Goal: Contribute content

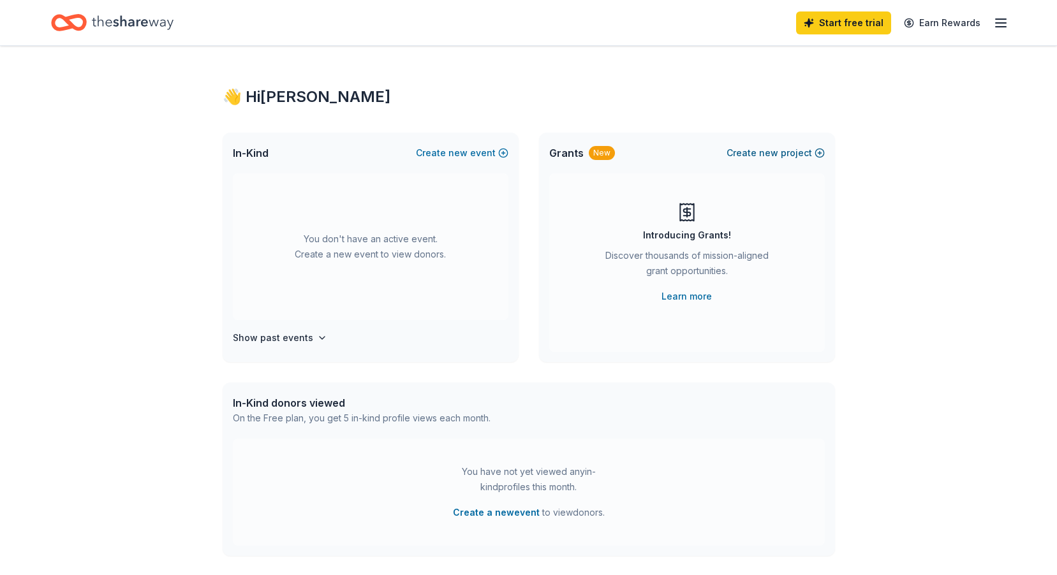
click at [818, 154] on button "Create new project" at bounding box center [775, 152] width 98 height 15
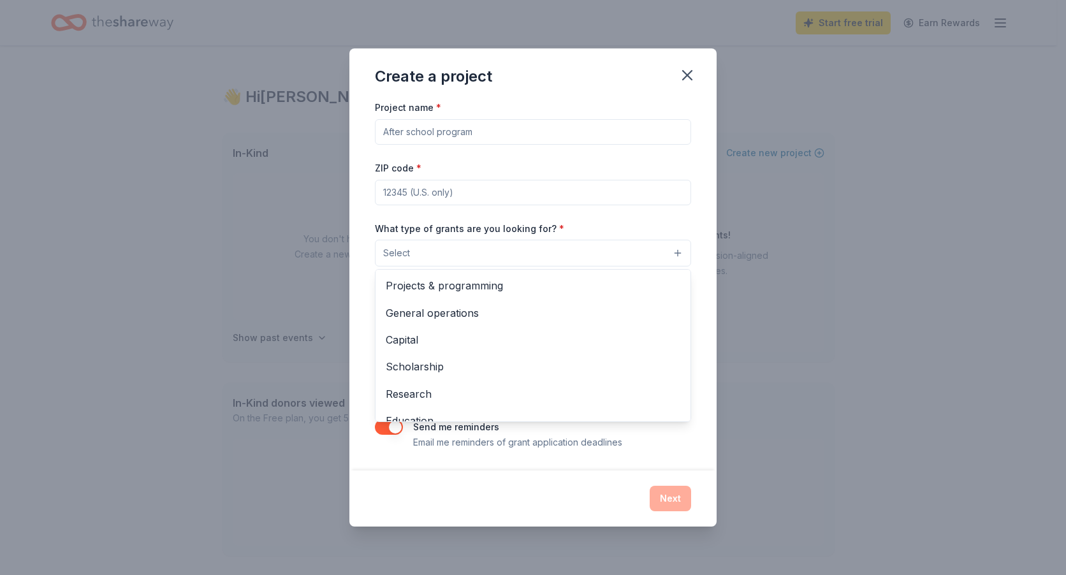
click at [678, 253] on button "Select" at bounding box center [533, 253] width 316 height 27
click at [447, 284] on span "Projects & programming" at bounding box center [533, 285] width 295 height 17
click at [491, 133] on div "Project name * ZIP code * What type of grants are you looking for? * Projects &…" at bounding box center [533, 274] width 316 height 351
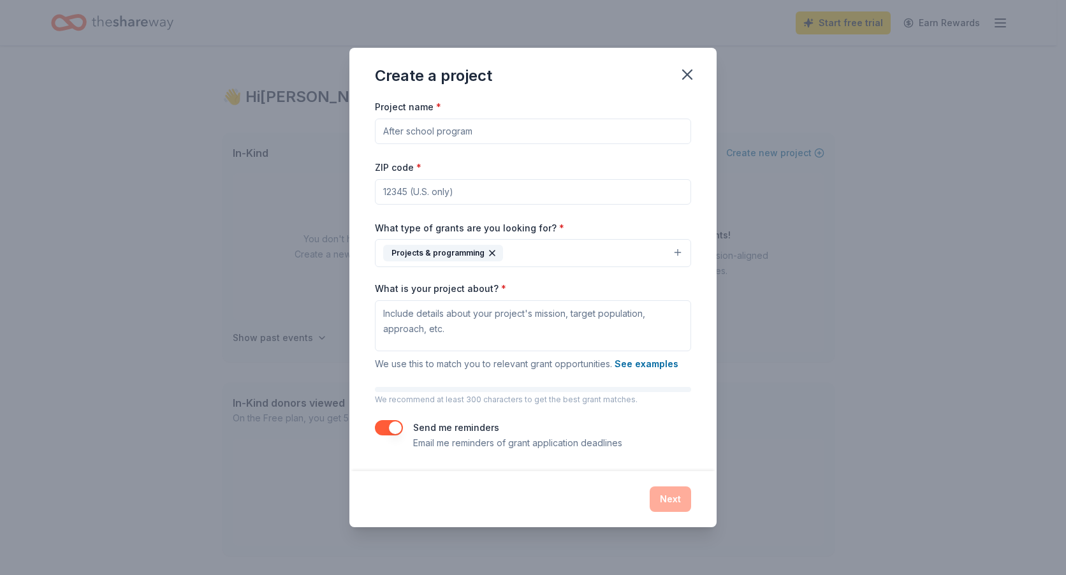
drag, startPoint x: 488, startPoint y: 131, endPoint x: 383, endPoint y: 130, distance: 105.9
click at [383, 130] on input "Project name *" at bounding box center [533, 132] width 316 height 26
click at [478, 131] on input "masonic cemetery vet" at bounding box center [533, 132] width 316 height 26
click at [502, 130] on input "[GEOGRAPHIC_DATA]" at bounding box center [533, 132] width 316 height 26
type input "masonic cemetery veterans flag memorial"
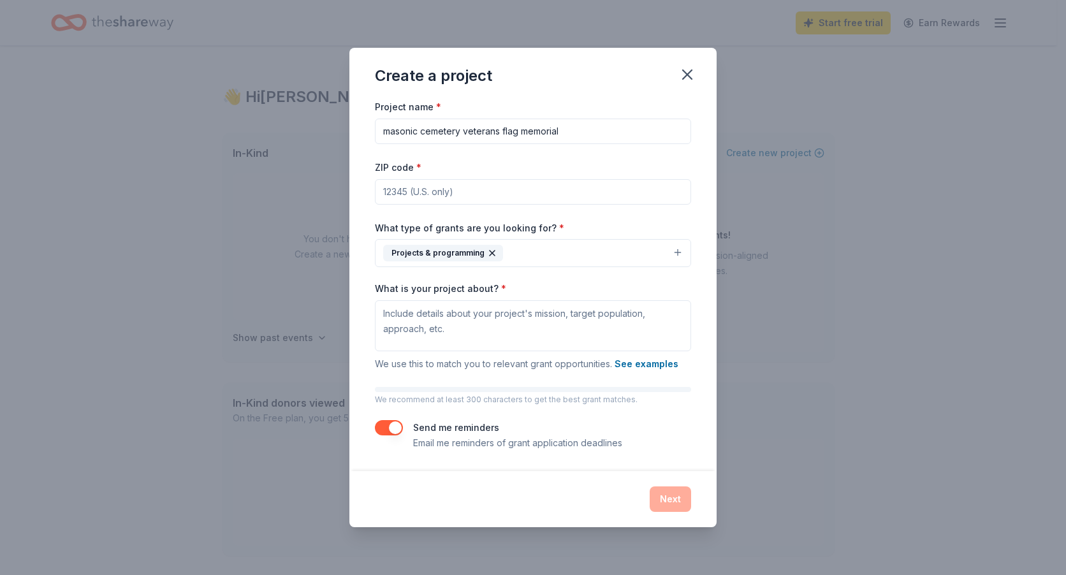
click at [393, 194] on input "ZIP code *" at bounding box center [533, 192] width 316 height 26
type input "32164"
click at [699, 164] on div "Project name * masonic cemetery veterans flag memorial ZIP code * 32164 What ty…" at bounding box center [532, 285] width 367 height 372
click at [383, 314] on textarea "What is your project about? *" at bounding box center [533, 325] width 316 height 51
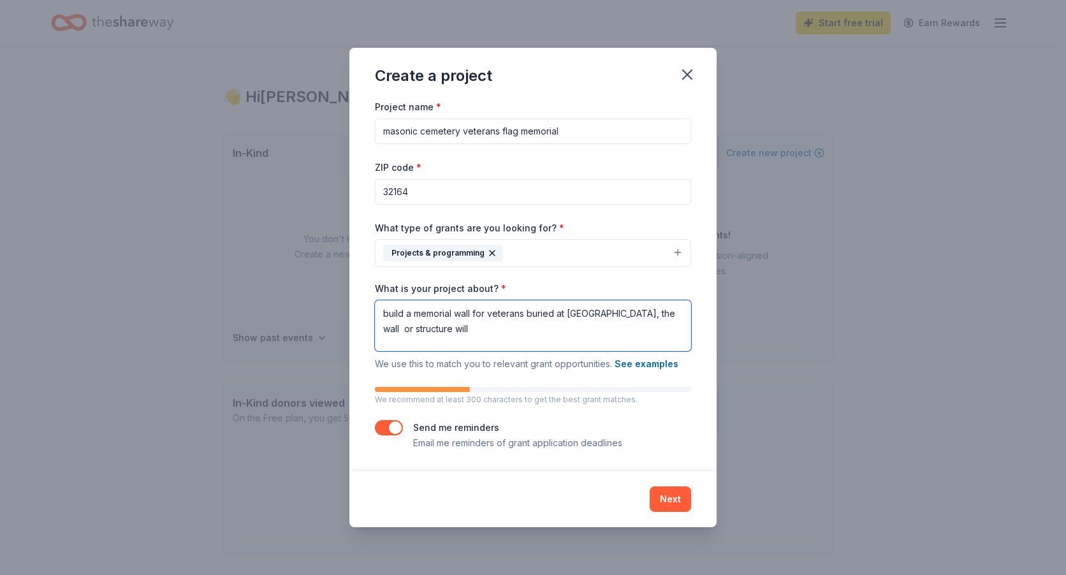
drag, startPoint x: 527, startPoint y: 314, endPoint x: 538, endPoint y: 314, distance: 10.2
click at [532, 314] on textarea "build a memorial wall for veterans buried at [GEOGRAPHIC_DATA], the wall or str…" at bounding box center [533, 325] width 316 height 51
click at [529, 315] on textarea "build a memorial wall for veterans buried at [GEOGRAPHIC_DATA], the wall or str…" at bounding box center [533, 325] width 316 height 51
click at [529, 313] on textarea "build a memorial wall for veterans buried at [GEOGRAPHIC_DATA], the wall or str…" at bounding box center [533, 325] width 316 height 51
click at [578, 328] on textarea "build a memorial wall for veterans that served in the military and buried at [G…" at bounding box center [533, 325] width 316 height 51
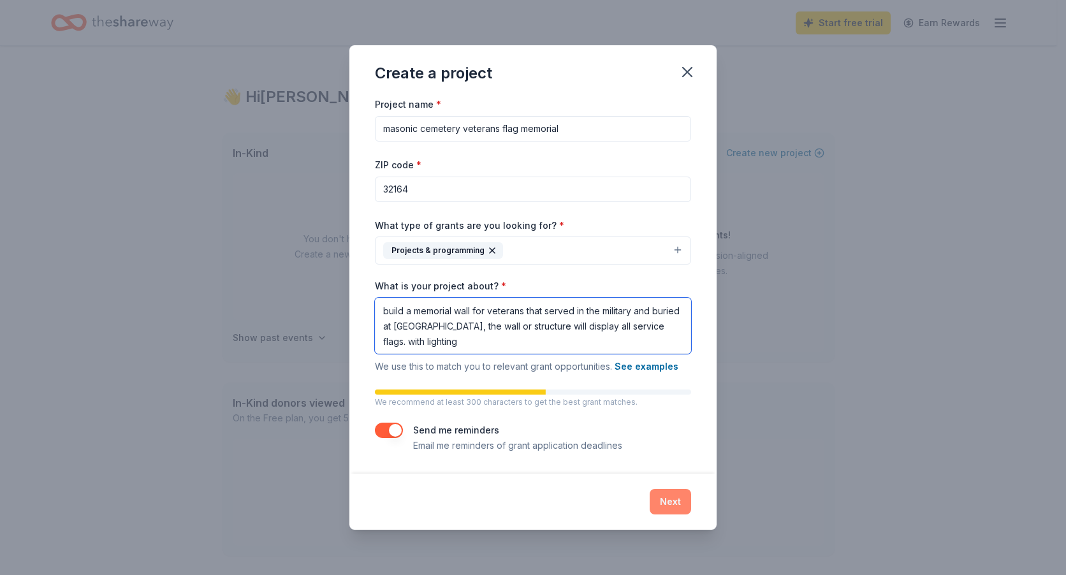
type textarea "build a memorial wall for veterans that served in the military and buried at [G…"
click at [674, 506] on button "Next" at bounding box center [670, 502] width 41 height 26
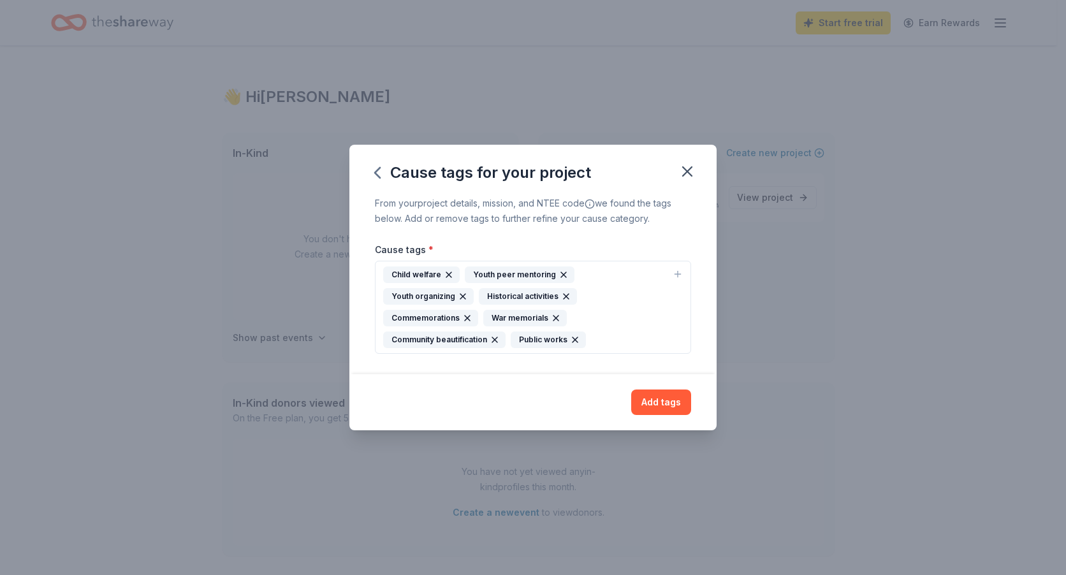
click at [447, 280] on icon "button" at bounding box center [449, 275] width 10 height 10
click at [480, 277] on icon "button" at bounding box center [482, 274] width 5 height 5
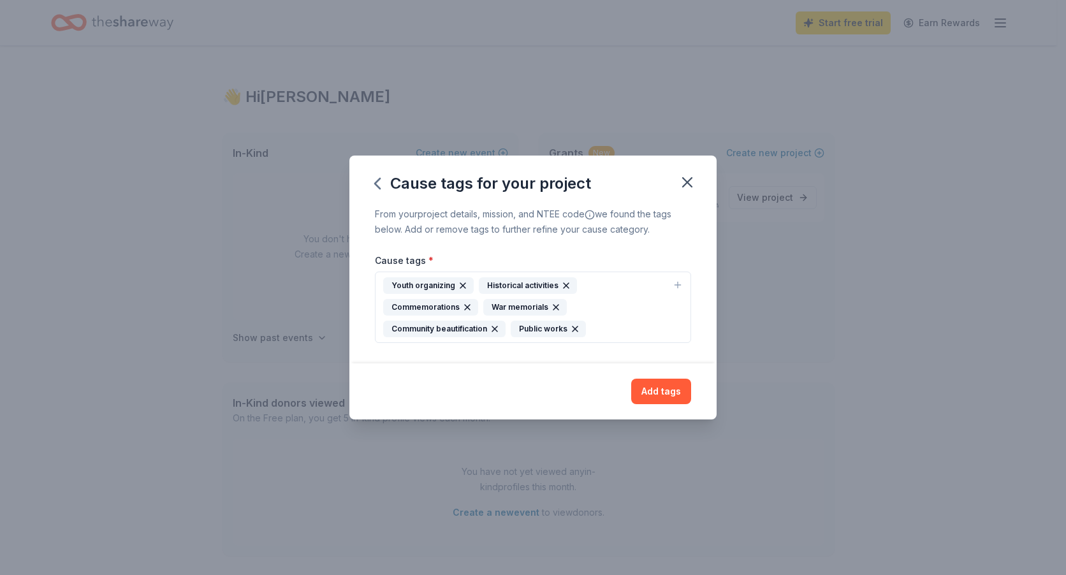
click at [459, 284] on icon "button" at bounding box center [463, 286] width 10 height 10
click at [453, 324] on icon "button" at bounding box center [448, 329] width 10 height 10
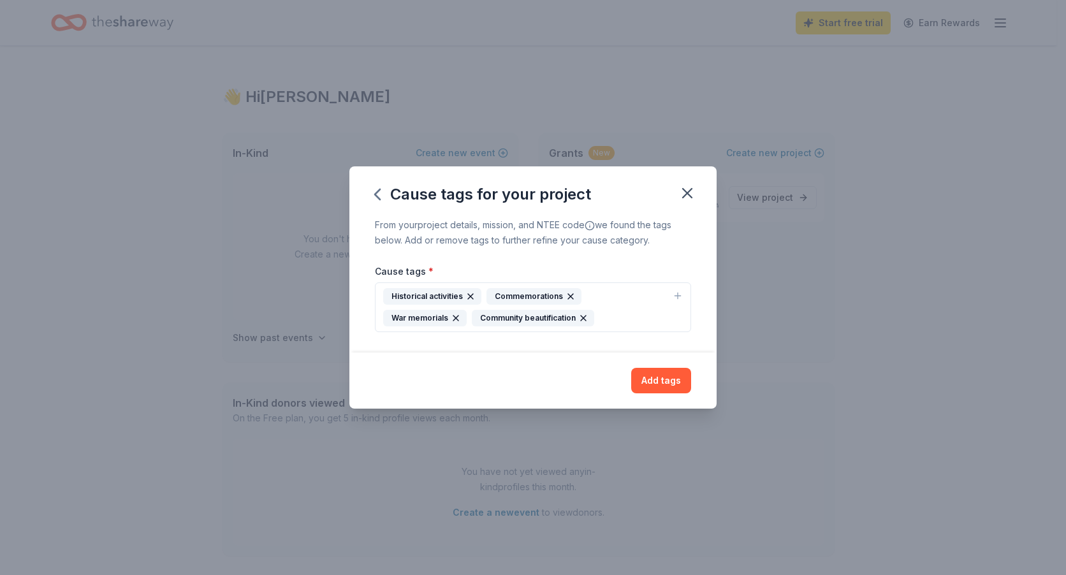
click at [650, 381] on button "Add tags" at bounding box center [661, 381] width 60 height 26
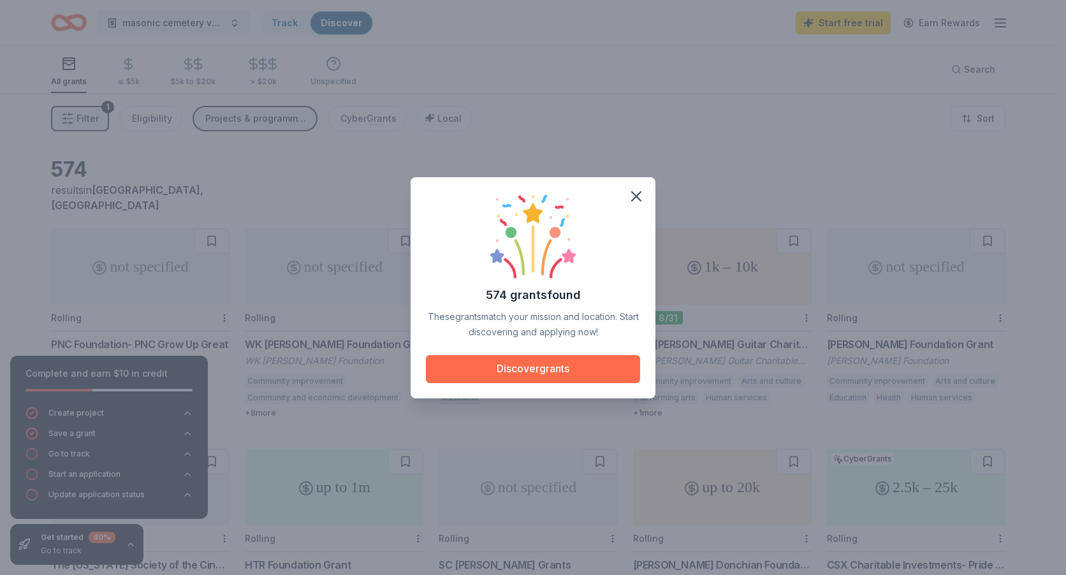
click at [543, 369] on button "Discover grants" at bounding box center [533, 369] width 214 height 28
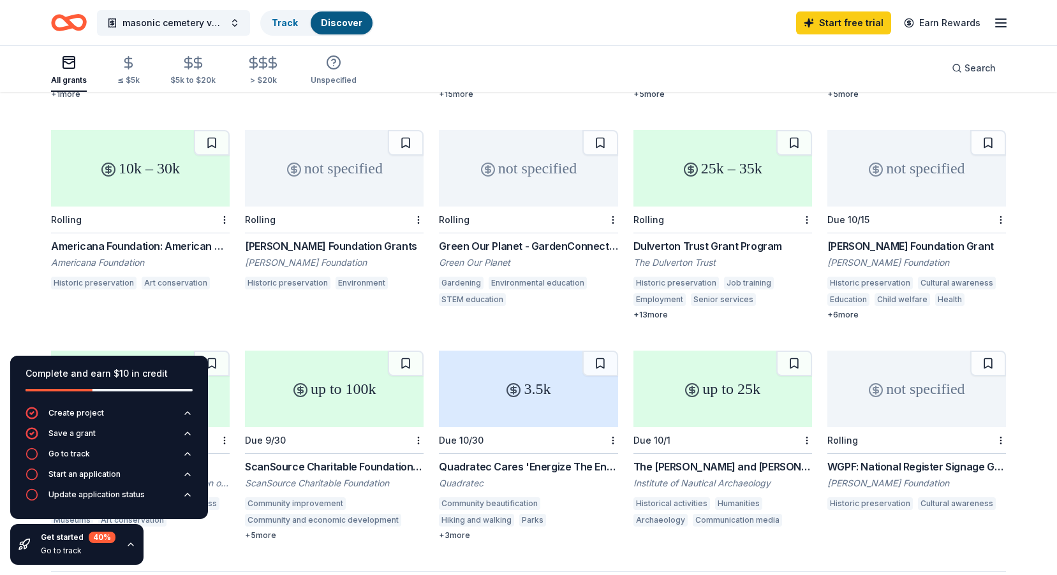
scroll to position [510, 0]
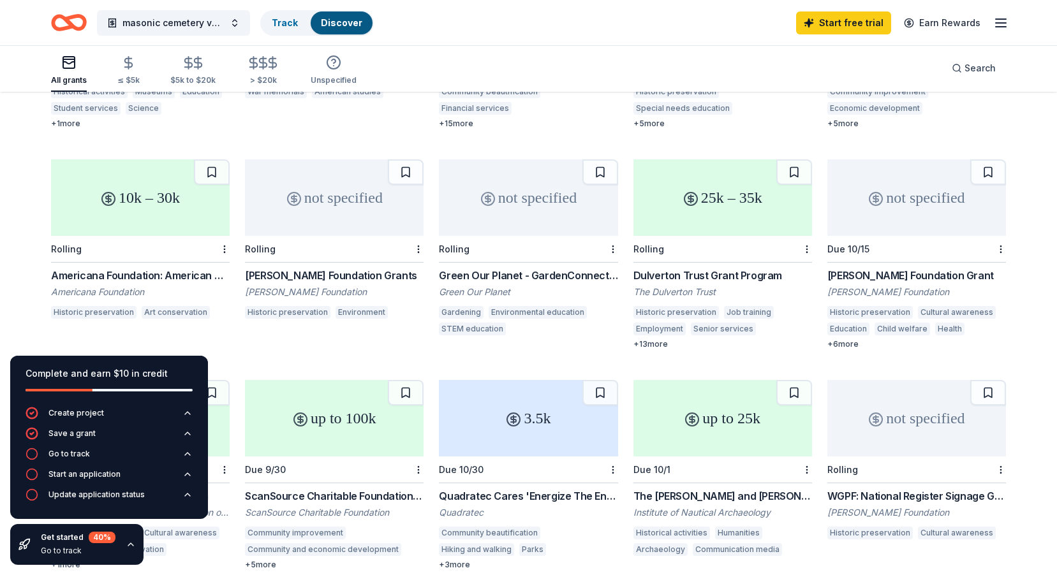
click at [116, 268] on div "Americana Foundation: American Heritage Grant" at bounding box center [140, 275] width 179 height 15
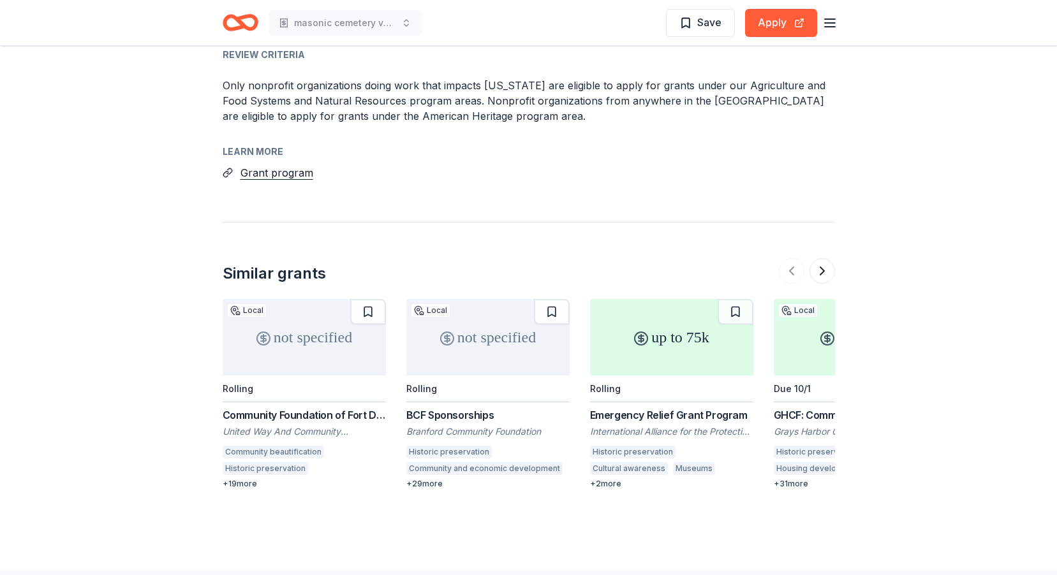
scroll to position [1530, 0]
